Goal: Use online tool/utility

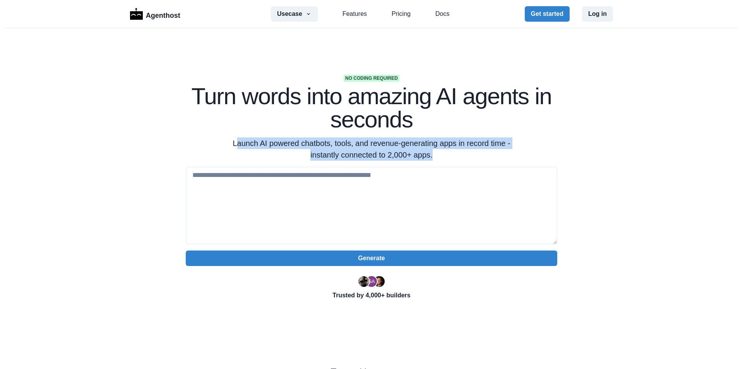
drag, startPoint x: 232, startPoint y: 146, endPoint x: 436, endPoint y: 153, distance: 203.6
click at [436, 153] on p "Launch AI powered chatbots, tools, and revenue-generating apps in record time -…" at bounding box center [371, 148] width 297 height 23
copy p "aunch AI powered chatbots, tools, and revenue-generating apps in record time - …"
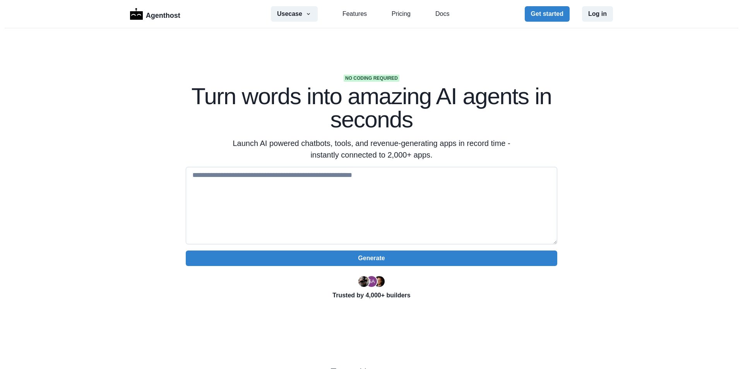
click at [347, 189] on textarea at bounding box center [371, 205] width 371 height 77
type textarea "*"
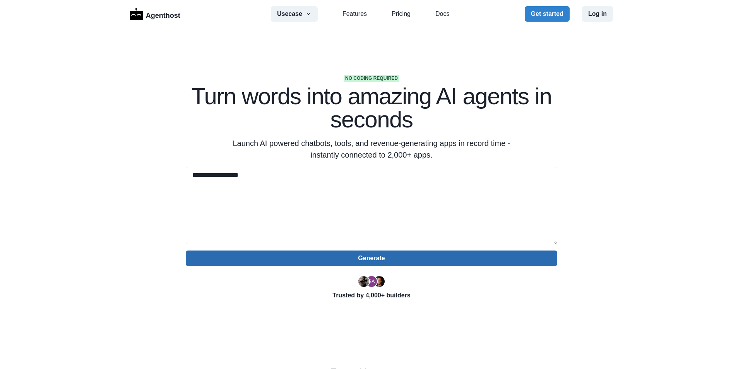
type textarea "**********"
click at [415, 260] on button "Generate" at bounding box center [371, 257] width 371 height 15
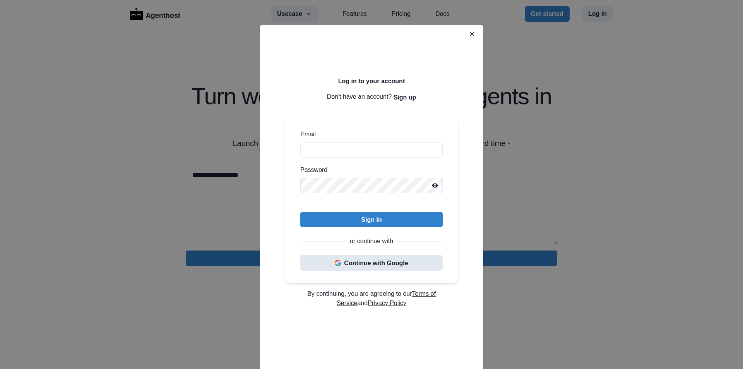
click at [376, 264] on button "Continue with Google" at bounding box center [371, 262] width 142 height 15
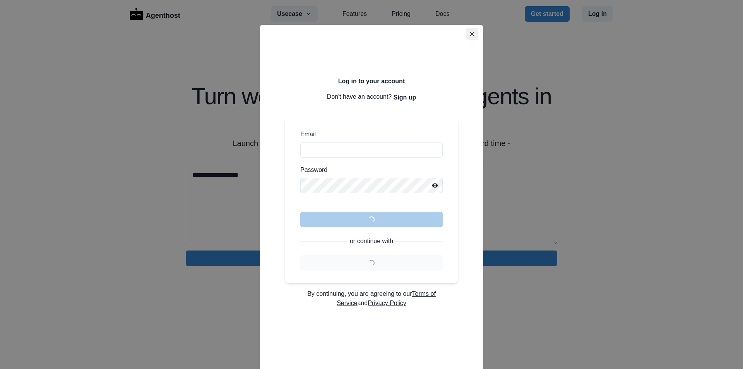
click at [470, 34] on icon "Close" at bounding box center [472, 34] width 5 height 5
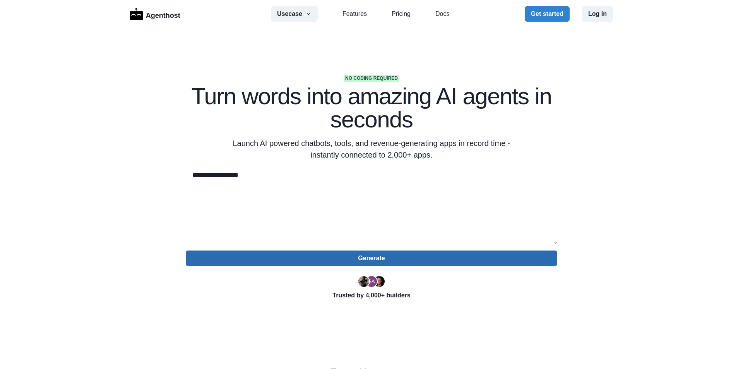
click at [386, 259] on button "Generate" at bounding box center [371, 257] width 371 height 15
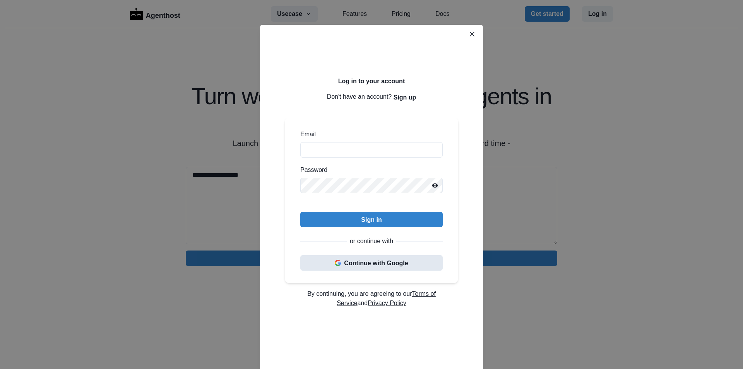
click at [374, 262] on button "Continue with Google" at bounding box center [371, 262] width 142 height 15
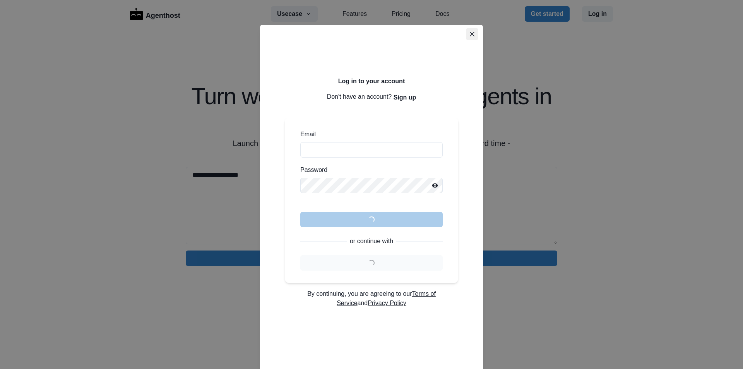
click at [466, 31] on button "Close" at bounding box center [472, 34] width 12 height 12
